Goal: Task Accomplishment & Management: Use online tool/utility

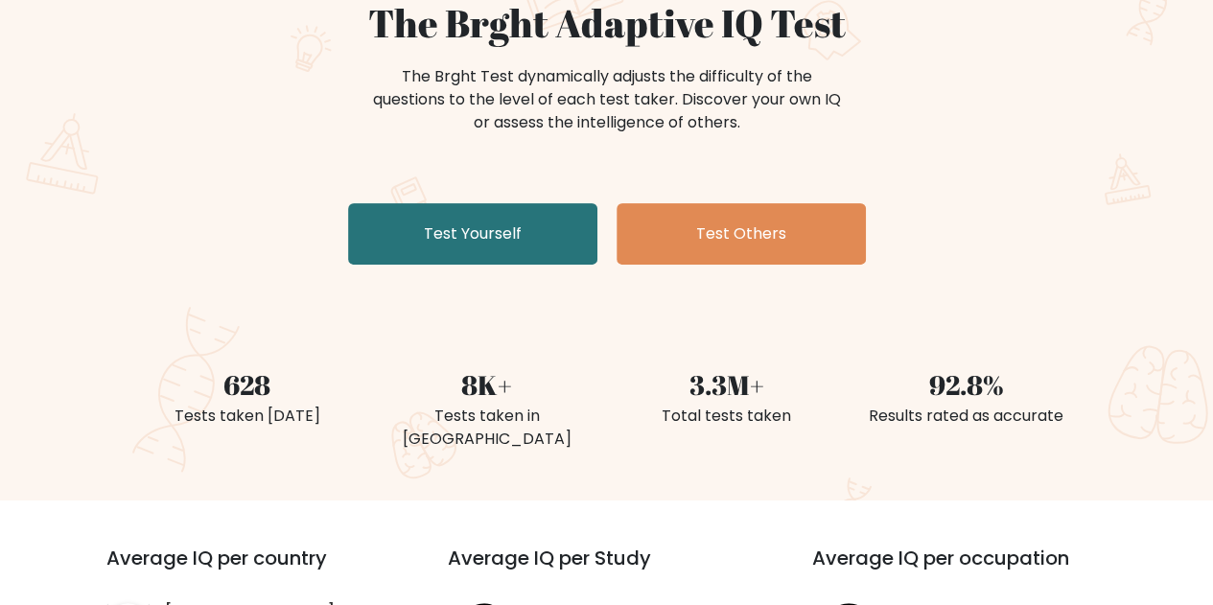
scroll to position [192, 0]
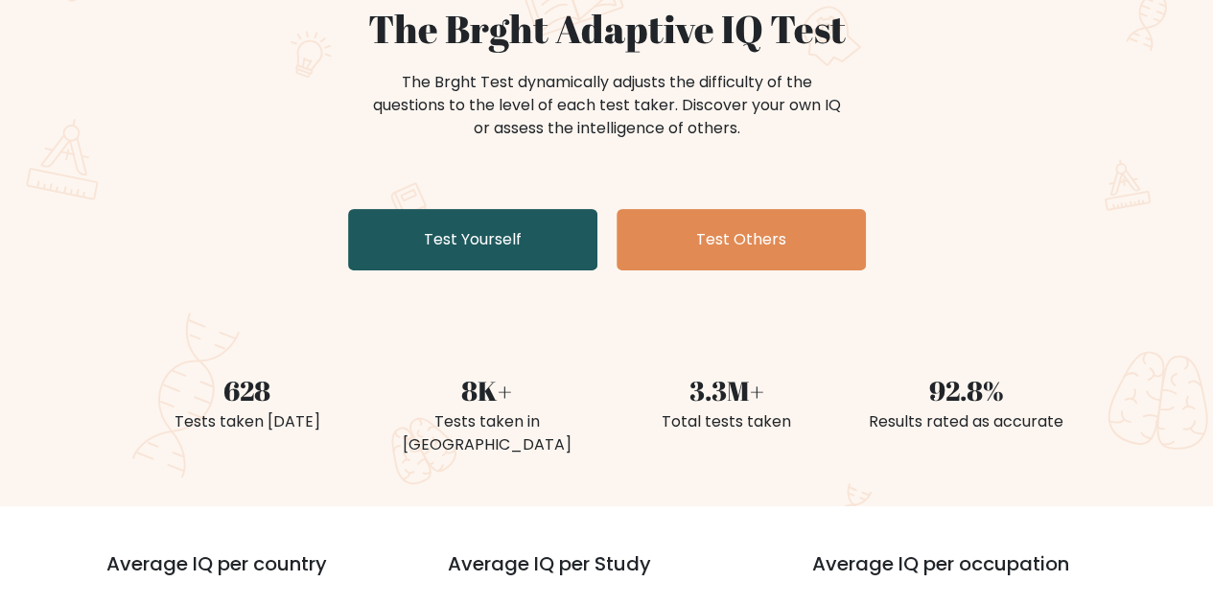
click at [547, 236] on link "Test Yourself" at bounding box center [472, 239] width 249 height 61
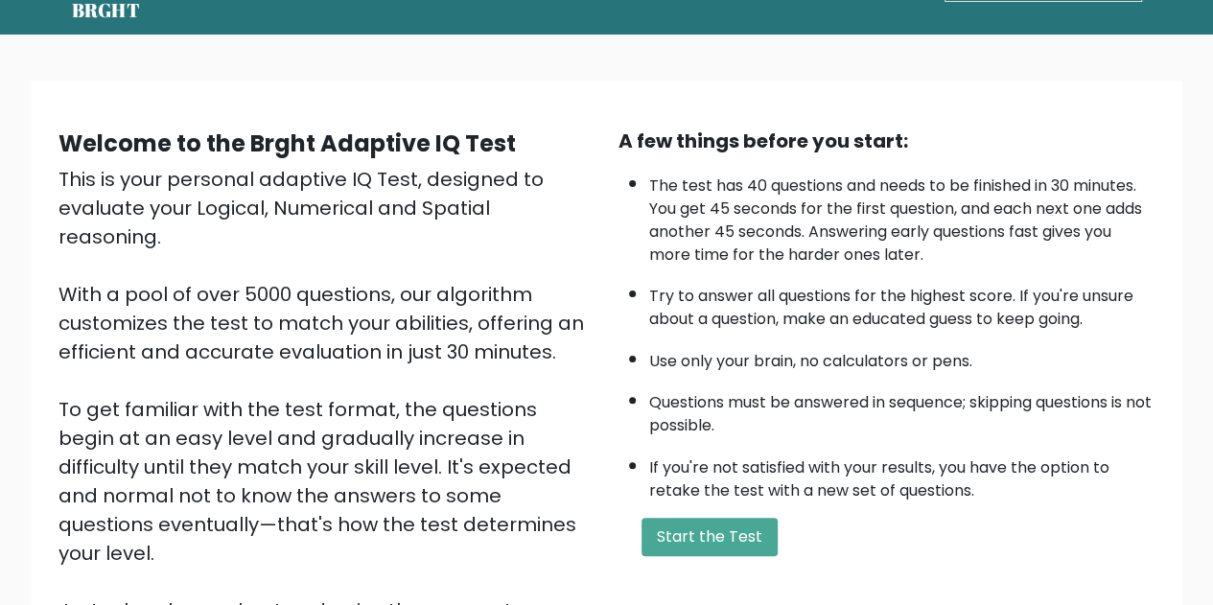
scroll to position [272, 0]
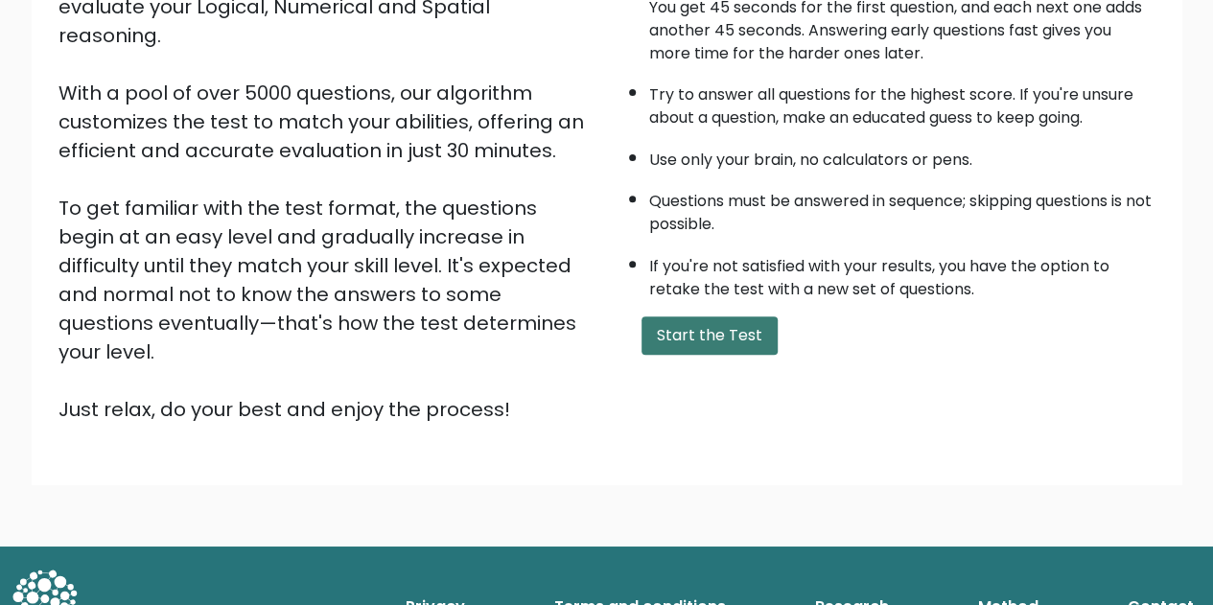
click at [708, 339] on button "Start the Test" at bounding box center [710, 336] width 136 height 38
click at [729, 330] on button "Start the Test" at bounding box center [710, 336] width 136 height 38
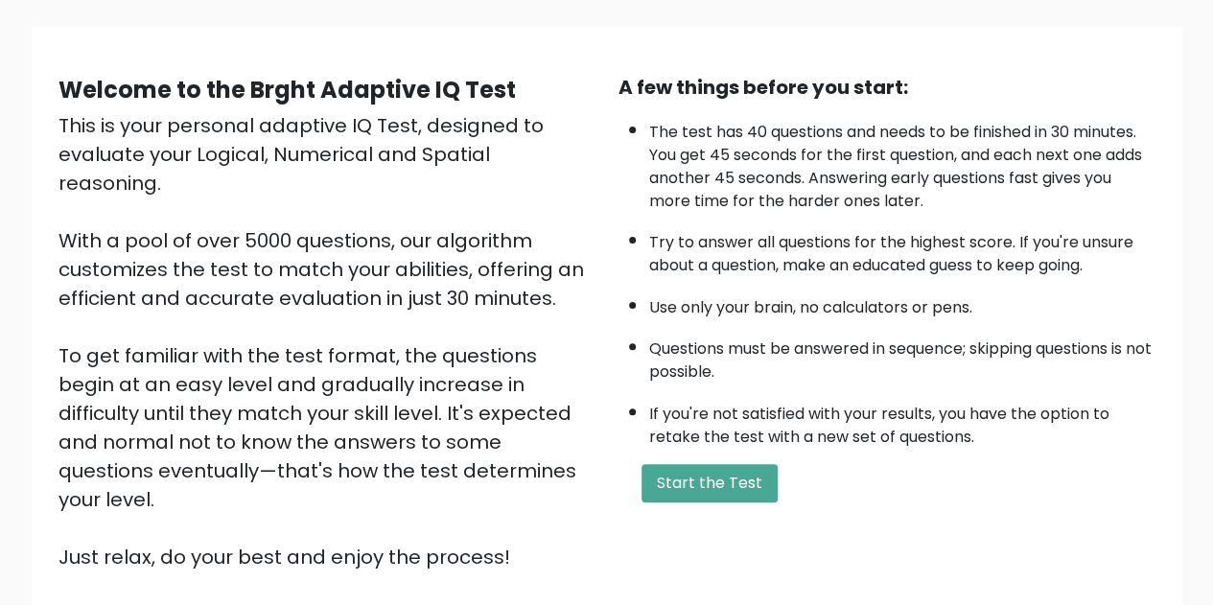
scroll to position [0, 0]
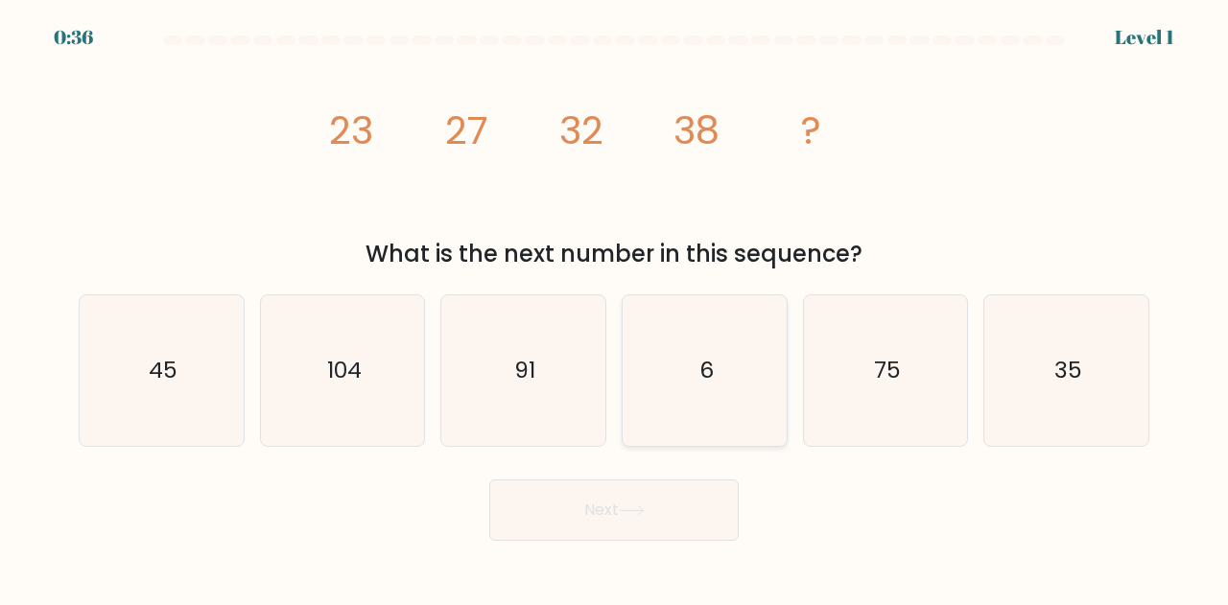
click at [735, 410] on icon "6" at bounding box center [704, 370] width 151 height 151
click at [615, 308] on input "d. 6" at bounding box center [614, 305] width 1 height 5
radio input "true"
click at [684, 521] on button "Next" at bounding box center [613, 510] width 249 height 61
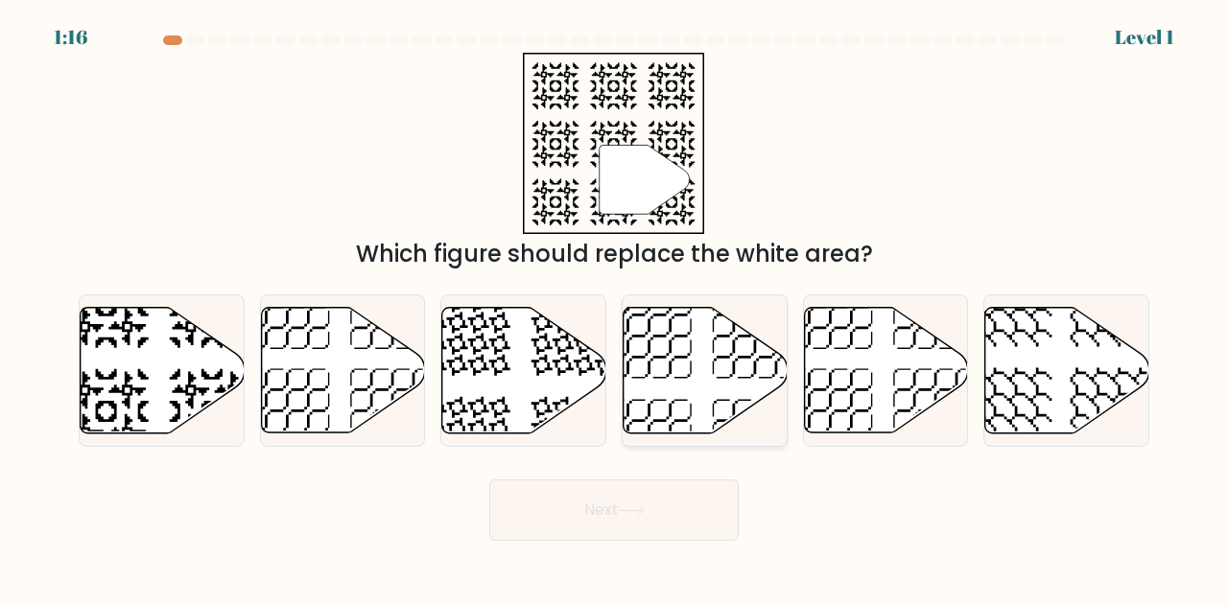
click at [727, 392] on icon at bounding box center [705, 371] width 164 height 126
click at [615, 308] on input "d." at bounding box center [614, 305] width 1 height 5
radio input "true"
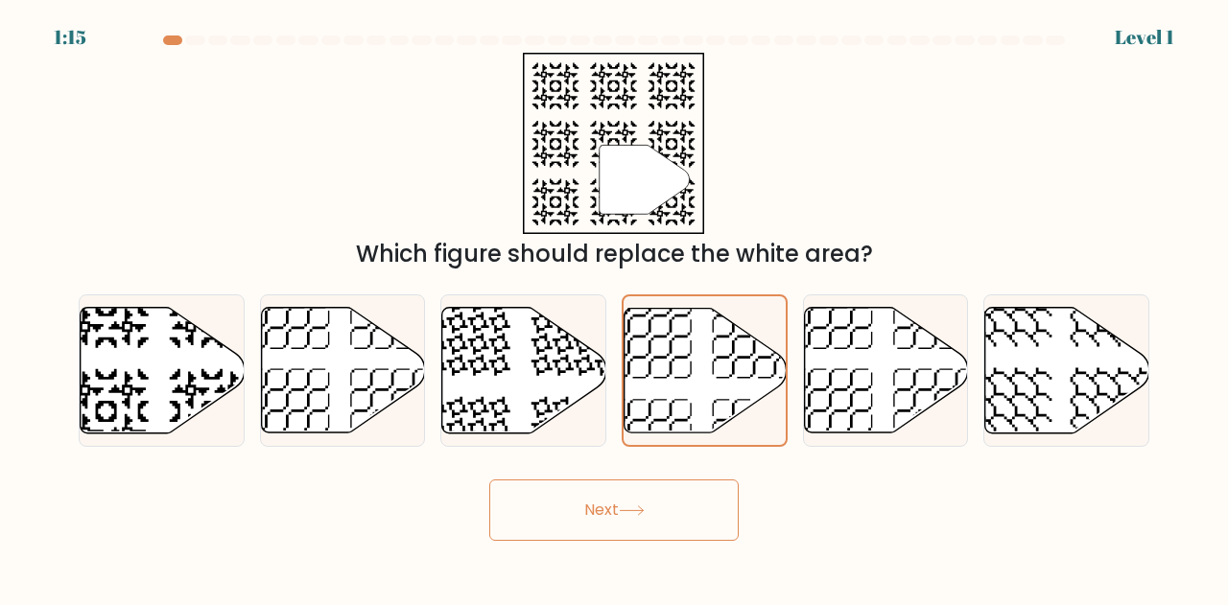
click at [713, 503] on button "Next" at bounding box center [613, 510] width 249 height 61
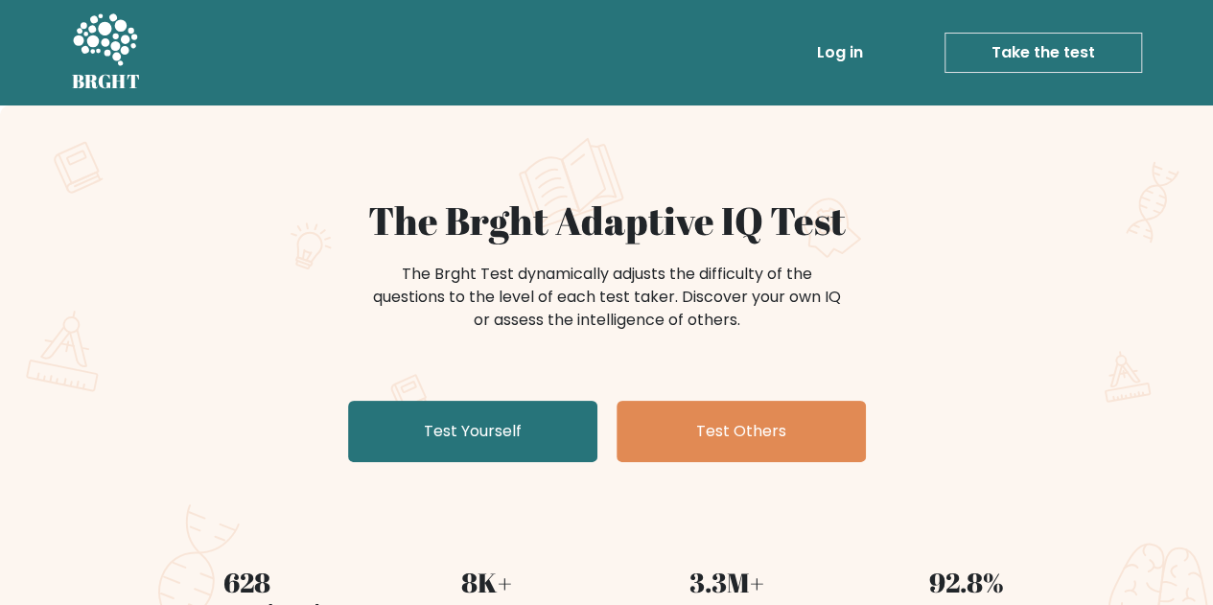
click at [113, 40] on icon at bounding box center [105, 41] width 66 height 58
drag, startPoint x: 917, startPoint y: 216, endPoint x: 975, endPoint y: 143, distance: 93.5
click at [975, 143] on div "The Brght Adaptive IQ Test The Brght Test dynamically adjusts the difficulty of…" at bounding box center [606, 402] width 1213 height 593
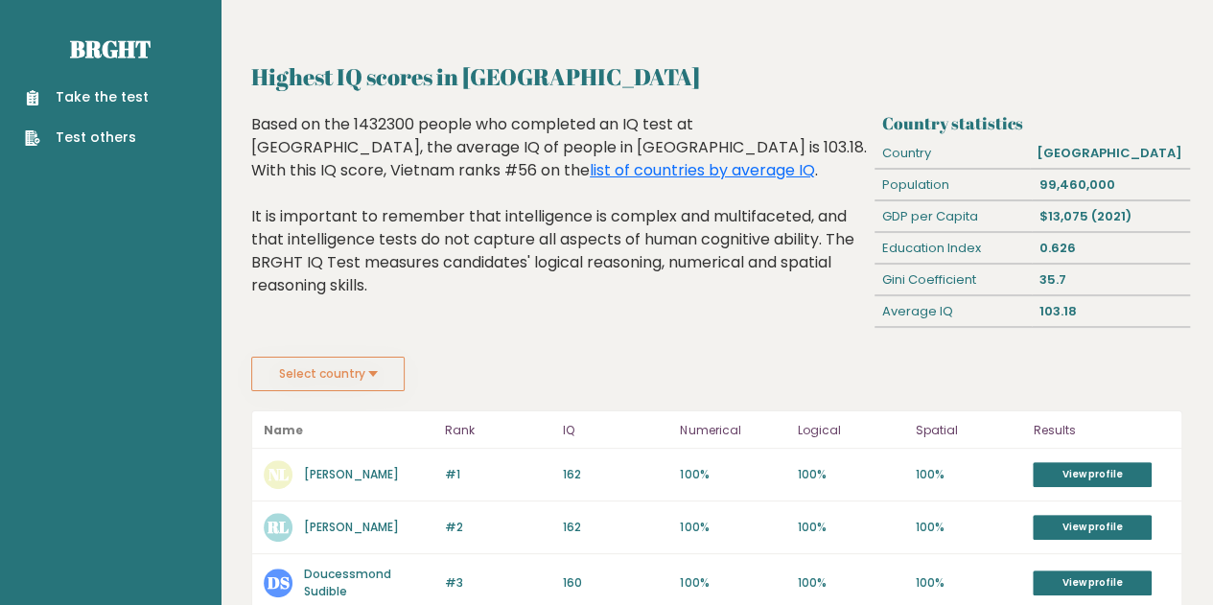
click at [109, 94] on link "Take the test" at bounding box center [87, 97] width 124 height 20
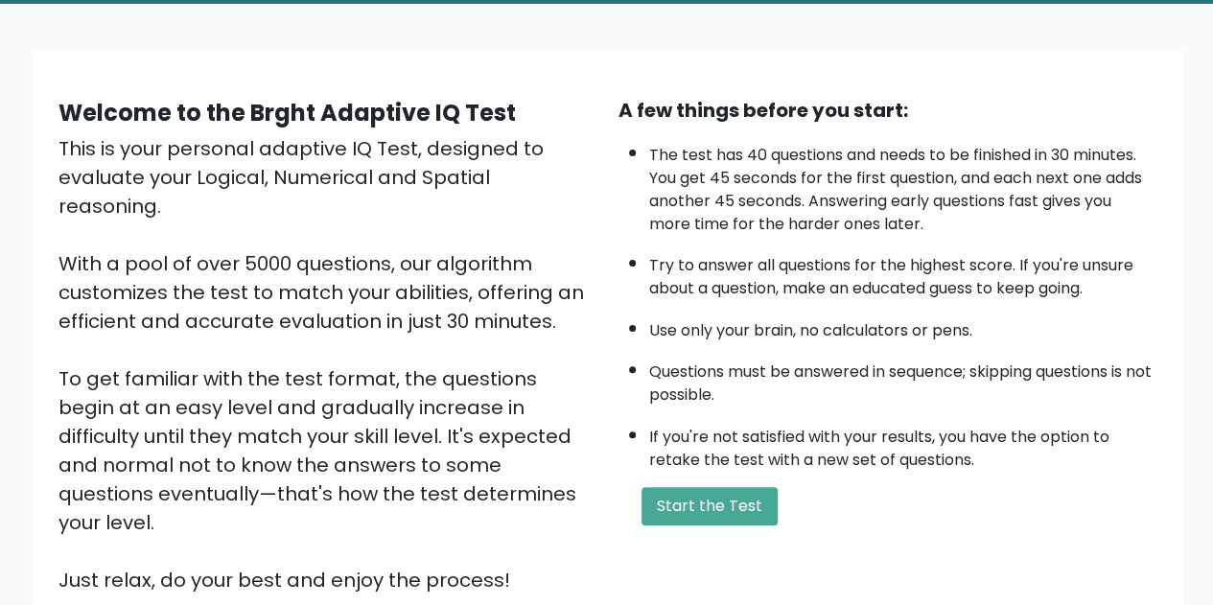
scroll to position [272, 0]
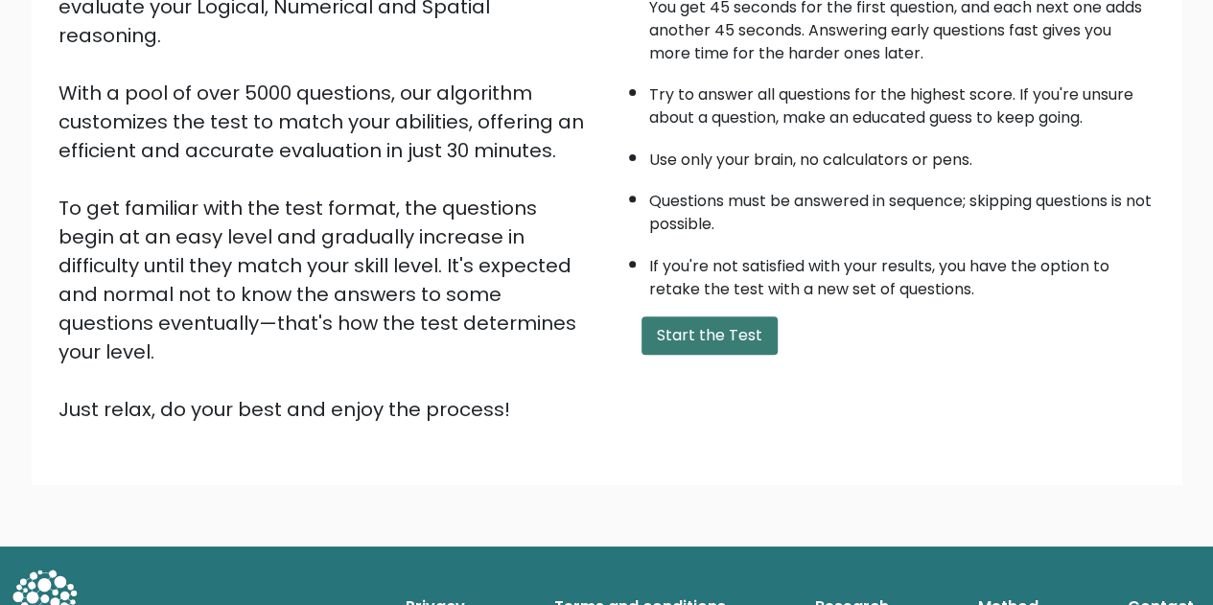
click at [747, 327] on button "Start the Test" at bounding box center [710, 336] width 136 height 38
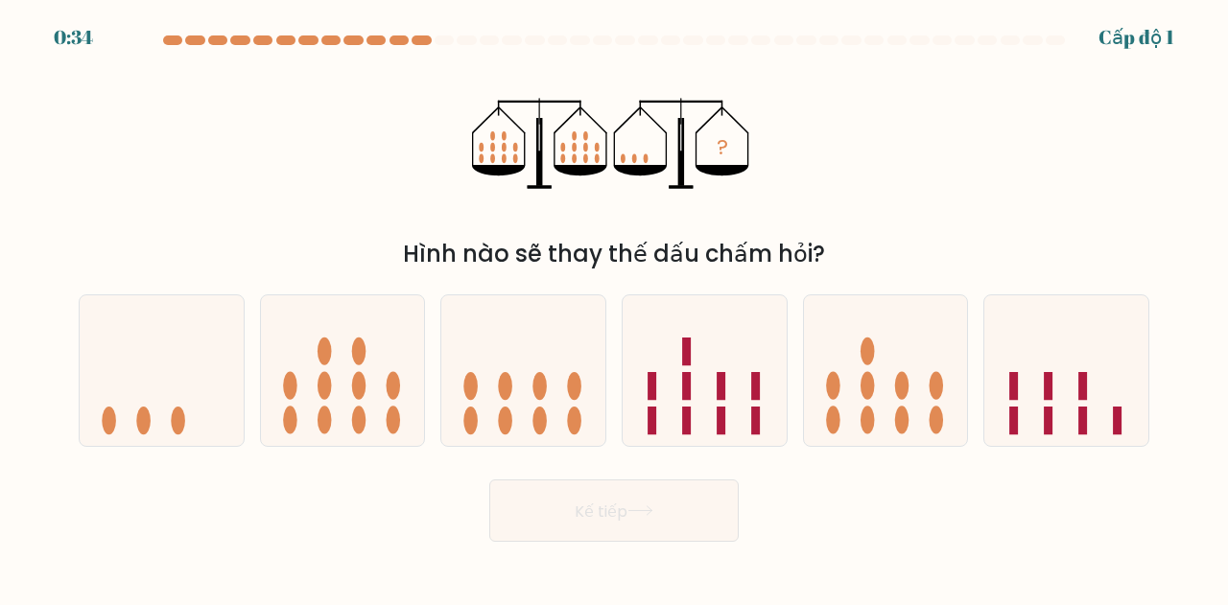
click at [877, 145] on div "? Hình nào sẽ thay thế dấu chấm hỏi?" at bounding box center [613, 162] width 1093 height 219
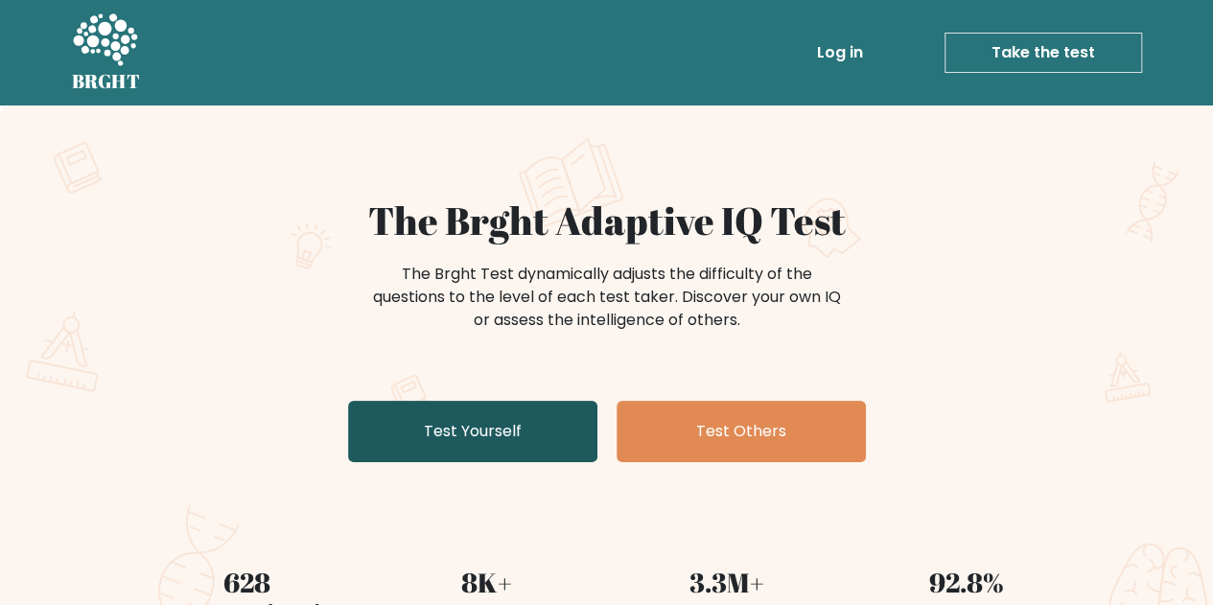
click at [535, 442] on link "Test Yourself" at bounding box center [472, 431] width 249 height 61
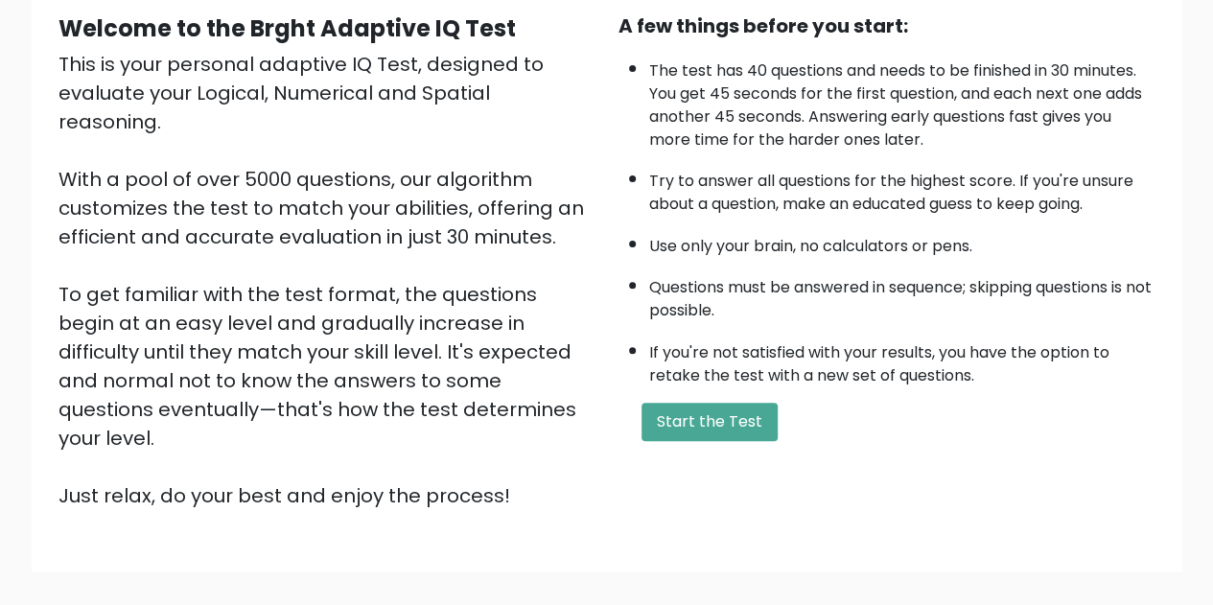
scroll to position [176, 0]
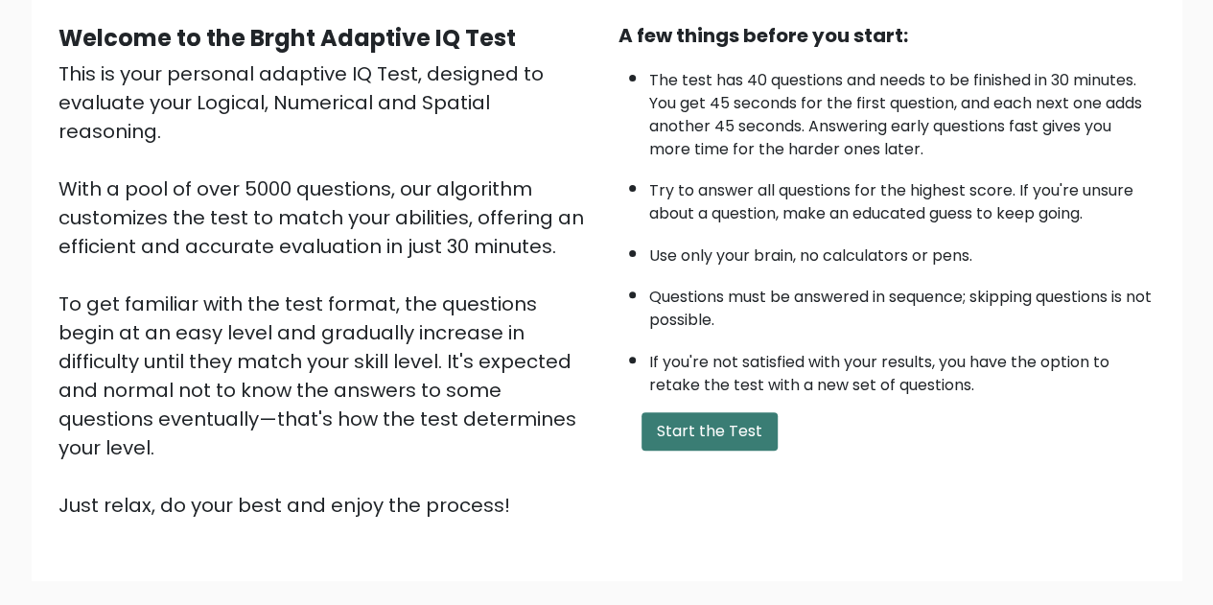
click at [694, 420] on button "Start the Test" at bounding box center [710, 431] width 136 height 38
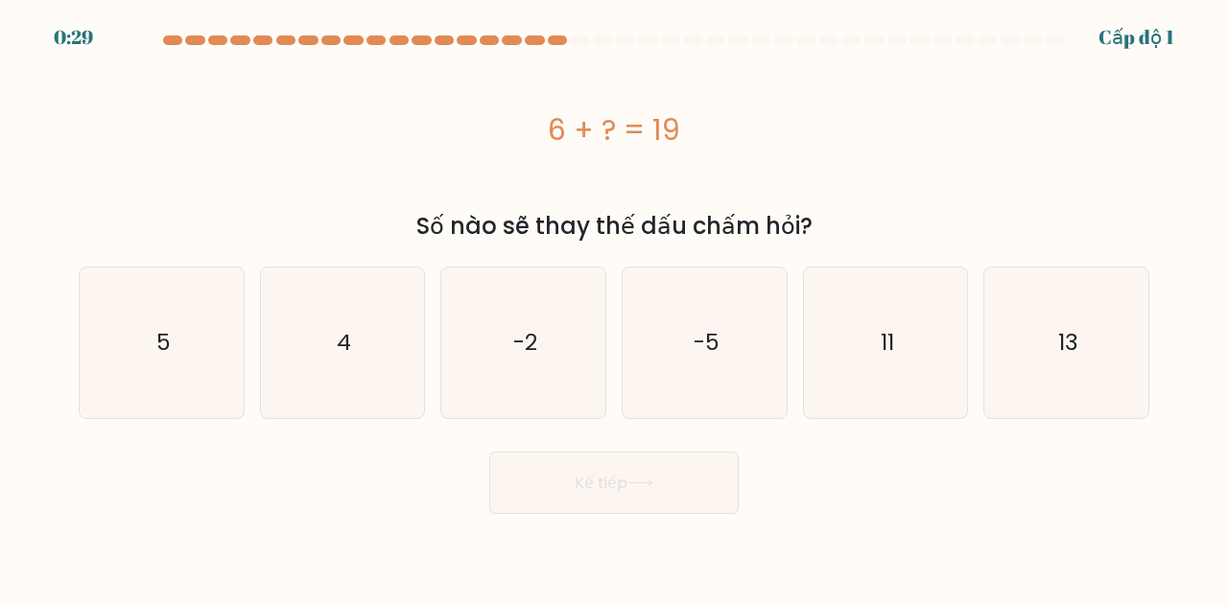
click at [858, 109] on div "6 + ? = 19" at bounding box center [614, 129] width 1070 height 43
